Goal: Task Accomplishment & Management: Use online tool/utility

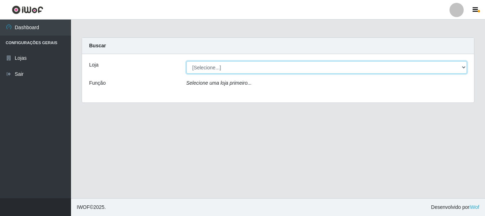
click at [462, 63] on select "[Selecione...] [GEOGRAPHIC_DATA] [GEOGRAPHIC_DATA]" at bounding box center [327, 67] width 281 height 12
select select "64"
click at [187, 61] on select "[Selecione...] [GEOGRAPHIC_DATA] [GEOGRAPHIC_DATA]" at bounding box center [327, 67] width 281 height 12
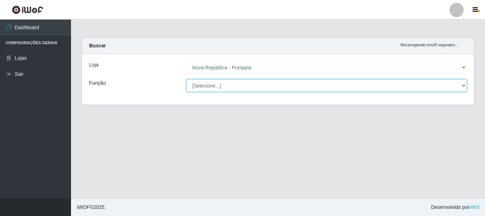
click at [466, 83] on select "[Selecione...] Balconista Operador de Caixa Recepcionista Repositor" at bounding box center [327, 85] width 281 height 12
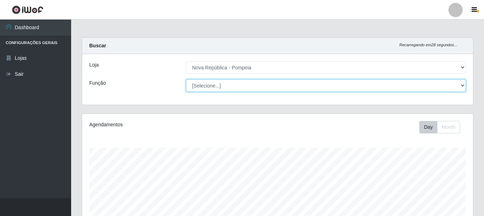
scroll to position [147, 390]
select select "22"
click at [186, 79] on select "[Selecione...] Balconista Operador de Caixa Recepcionista Repositor" at bounding box center [326, 85] width 280 height 12
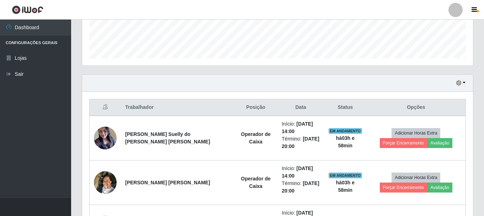
scroll to position [196, 0]
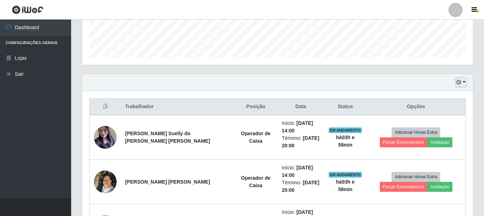
click at [465, 83] on button "button" at bounding box center [460, 82] width 10 height 8
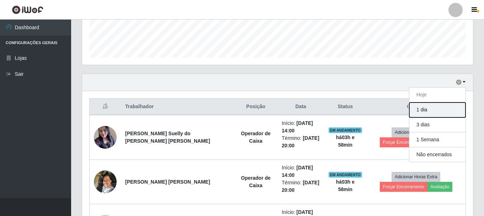
click at [438, 112] on button "1 dia" at bounding box center [437, 109] width 56 height 15
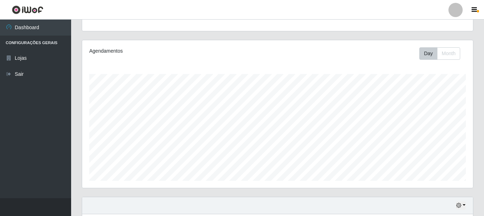
scroll to position [68, 0]
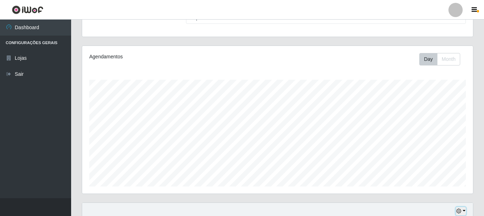
click at [464, 211] on button "button" at bounding box center [460, 211] width 10 height 8
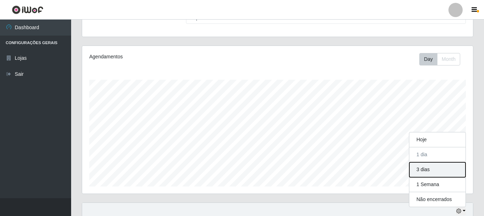
click at [429, 171] on button "3 dias" at bounding box center [437, 169] width 56 height 15
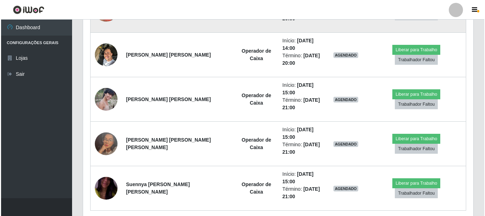
scroll to position [1195, 0]
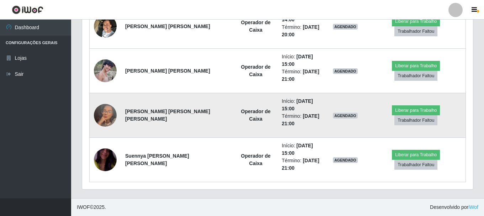
click at [103, 117] on img at bounding box center [105, 115] width 23 height 41
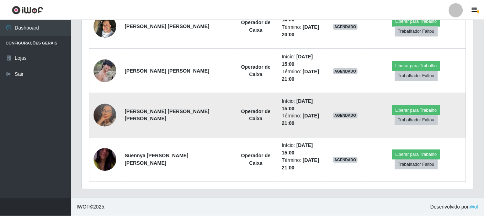
scroll to position [147, 387]
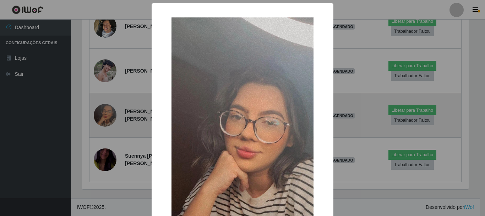
click at [103, 117] on div "× OK Cancel" at bounding box center [242, 108] width 485 height 216
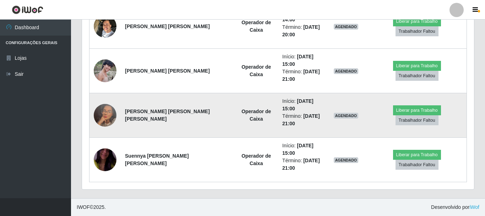
scroll to position [147, 390]
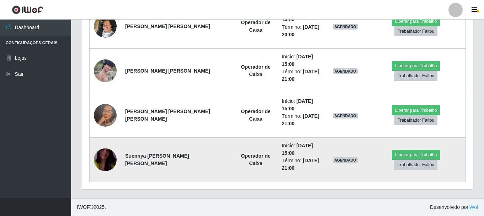
click at [106, 162] on img at bounding box center [105, 159] width 23 height 41
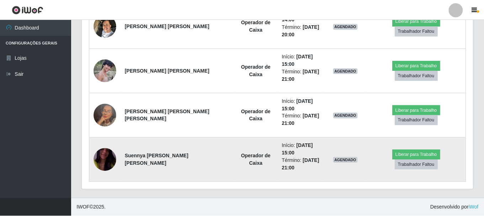
scroll to position [147, 387]
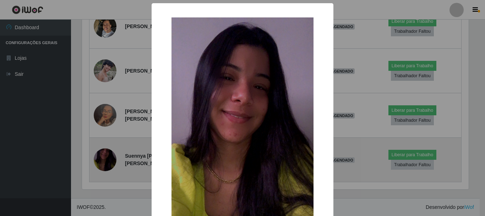
click at [106, 162] on div "× OK Cancel" at bounding box center [242, 108] width 485 height 216
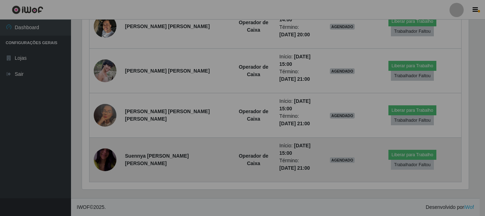
scroll to position [147, 390]
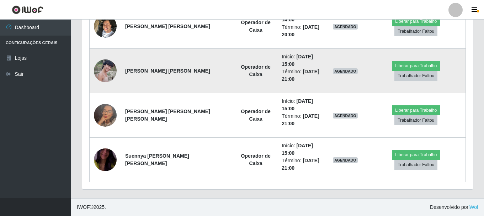
click at [109, 65] on img at bounding box center [105, 70] width 23 height 23
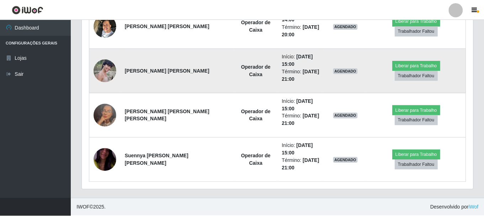
scroll to position [147, 387]
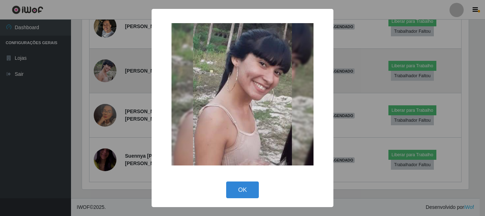
click at [109, 65] on div "× OK Cancel" at bounding box center [242, 108] width 485 height 216
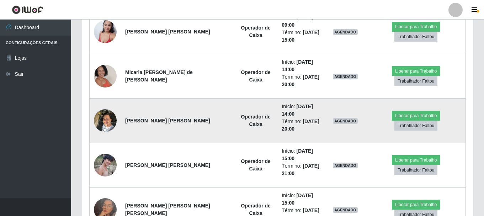
scroll to position [1089, 0]
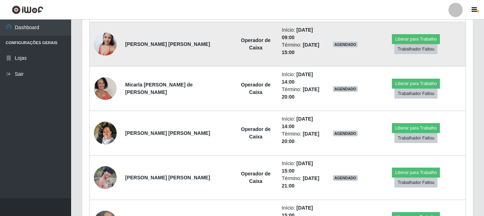
click at [102, 38] on img at bounding box center [105, 44] width 23 height 30
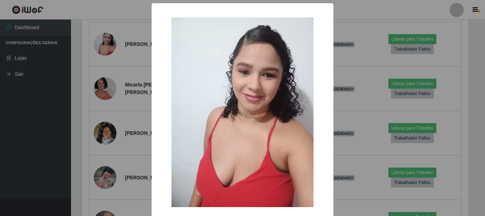
click at [102, 39] on div "× OK Cancel" at bounding box center [242, 108] width 485 height 216
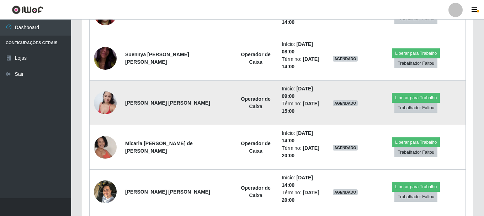
scroll to position [1018, 0]
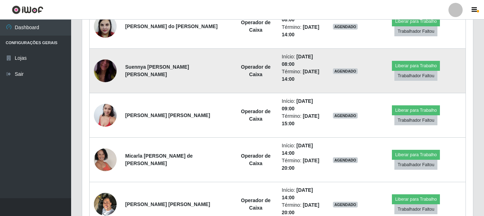
click at [104, 72] on img at bounding box center [105, 70] width 23 height 41
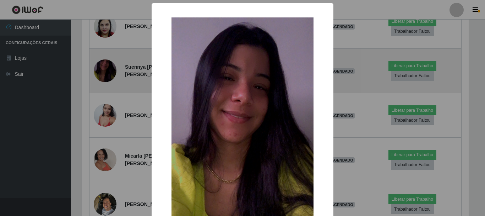
click at [104, 72] on div "× OK Cancel" at bounding box center [242, 108] width 485 height 216
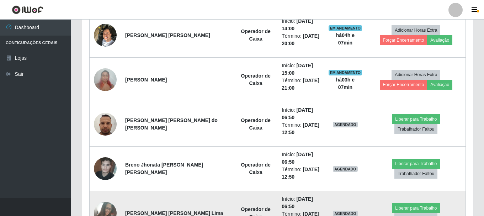
scroll to position [378, 0]
